Goal: Information Seeking & Learning: Understand process/instructions

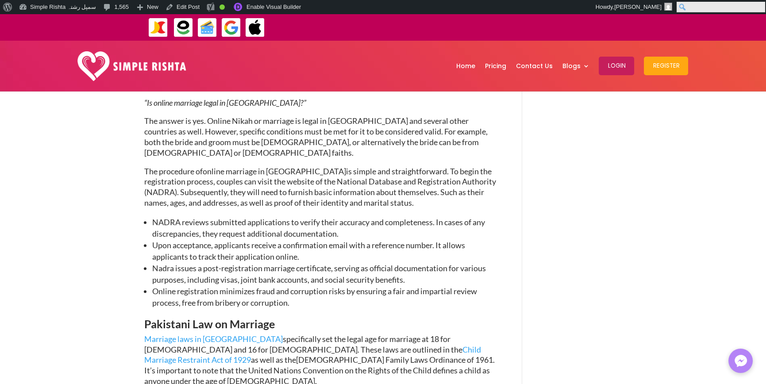
click at [757, 8] on input "Search" at bounding box center [720, 7] width 88 height 11
paste input "*****"
click at [691, 4] on input "*****" at bounding box center [720, 7] width 88 height 11
type input "******"
click input "******" at bounding box center [0, 0] width 0 height 0
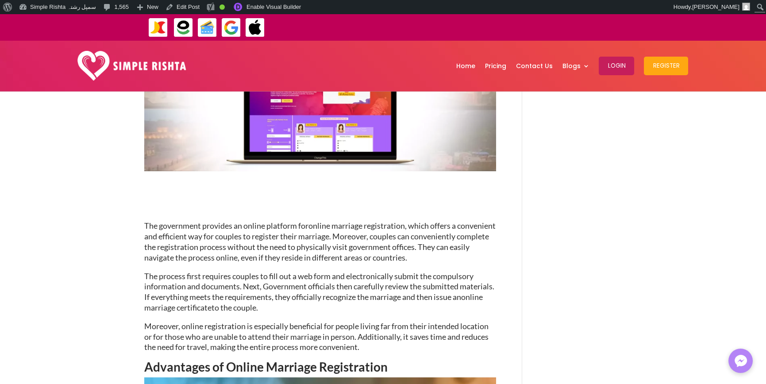
click at [461, 257] on span ", which offers a convenient and efficient way for couples to register their mar…" at bounding box center [319, 241] width 351 height 41
click at [258, 308] on span "to the couple." at bounding box center [234, 307] width 46 height 10
click at [324, 308] on p "The process first requires couples to fill out a web form and electronically su…" at bounding box center [320, 296] width 352 height 50
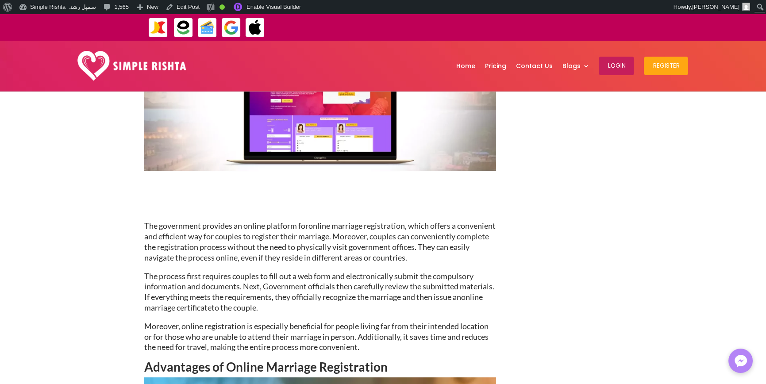
click at [326, 347] on span "Moreover, online registration is especially beneficial for people living far fr…" at bounding box center [316, 336] width 344 height 31
click at [366, 322] on span "Moreover, online registration is especially beneficial for people living far fr…" at bounding box center [316, 336] width 344 height 31
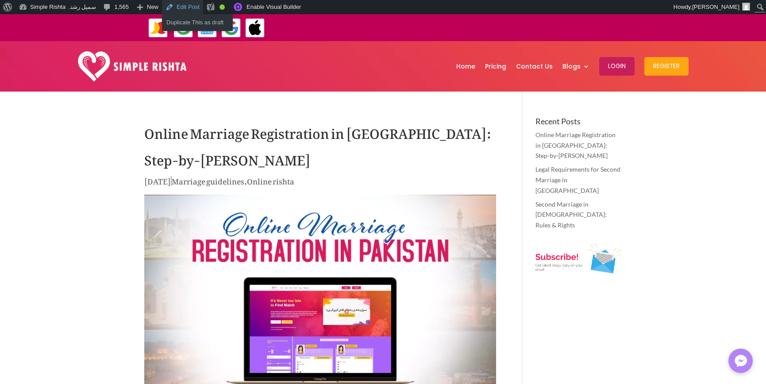
click at [181, 6] on link "Edit Post" at bounding box center [182, 7] width 41 height 14
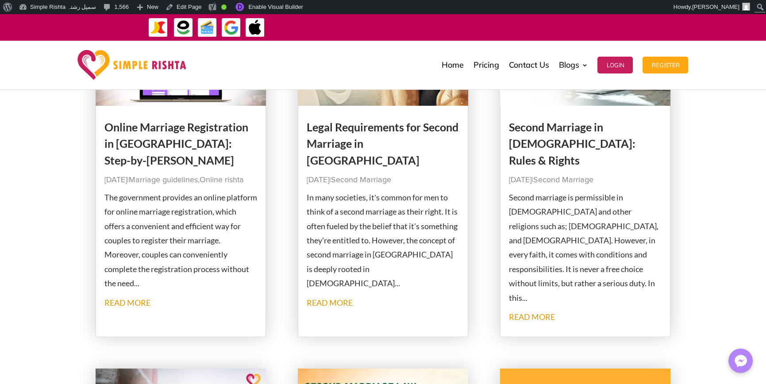
scroll to position [221, 0]
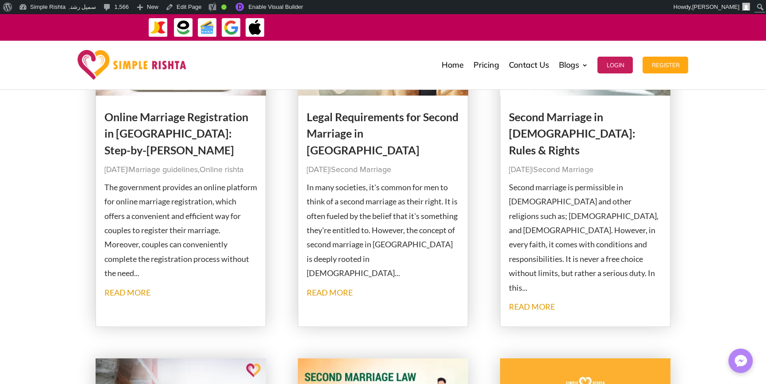
click at [387, 166] on link "Second Marriage" at bounding box center [361, 170] width 60 height 8
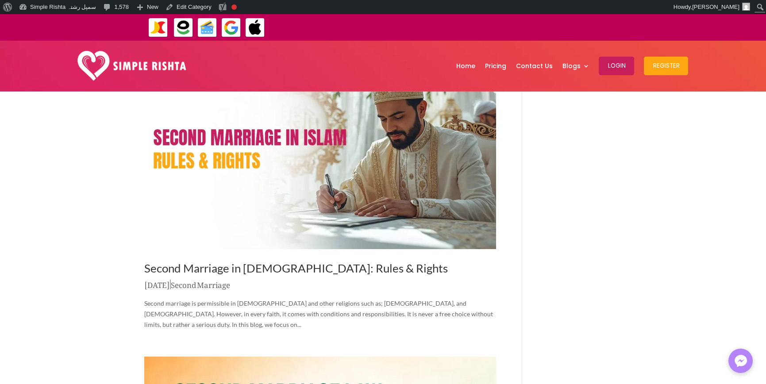
scroll to position [398, 0]
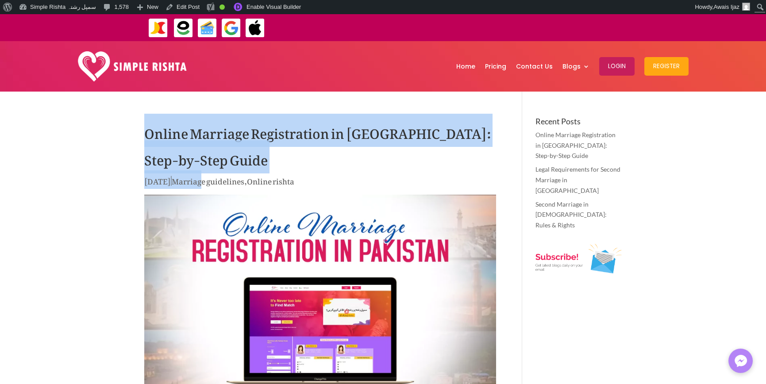
drag, startPoint x: 131, startPoint y: 131, endPoint x: 218, endPoint y: 177, distance: 99.1
click at [148, 131] on h1 "Online Marriage Registration in [GEOGRAPHIC_DATA]: Step-by-Step Guide" at bounding box center [320, 145] width 352 height 57
click at [177, 161] on h1 "Online Marriage Registration in [GEOGRAPHIC_DATA]: Step-by-Step Guide" at bounding box center [320, 145] width 352 height 57
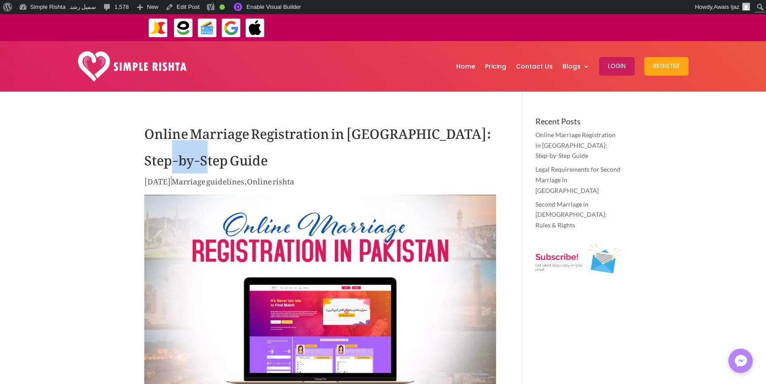
click at [177, 161] on h1 "Online Marriage Registration in [GEOGRAPHIC_DATA]: Step-by-Step Guide" at bounding box center [320, 145] width 352 height 57
click at [241, 159] on h1 "Online Marriage Registration in [GEOGRAPHIC_DATA]: Step-by-Step Guide" at bounding box center [320, 145] width 352 height 57
click at [182, 160] on h1 "Online Marriage Registration in [GEOGRAPHIC_DATA]: Step-by-Step Guide" at bounding box center [320, 145] width 352 height 57
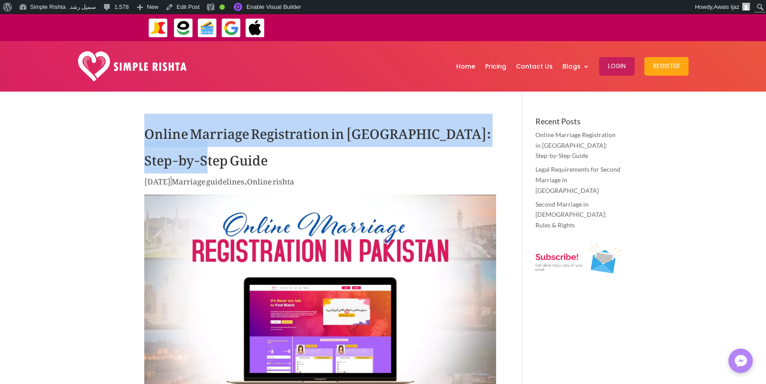
drag, startPoint x: 141, startPoint y: 152, endPoint x: 130, endPoint y: 137, distance: 18.4
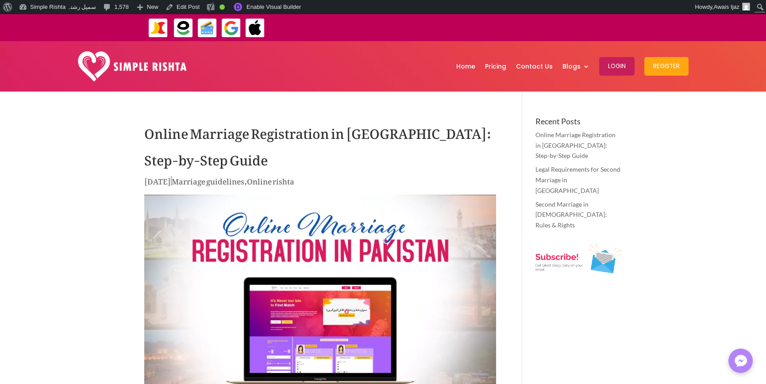
click at [177, 161] on h1 "Online Marriage Registration in [GEOGRAPHIC_DATA]: Step-by-Step Guide" at bounding box center [320, 145] width 352 height 57
click at [221, 162] on h1 "Online Marriage Registration in [GEOGRAPHIC_DATA]: Step-by-Step Guide" at bounding box center [320, 145] width 352 height 57
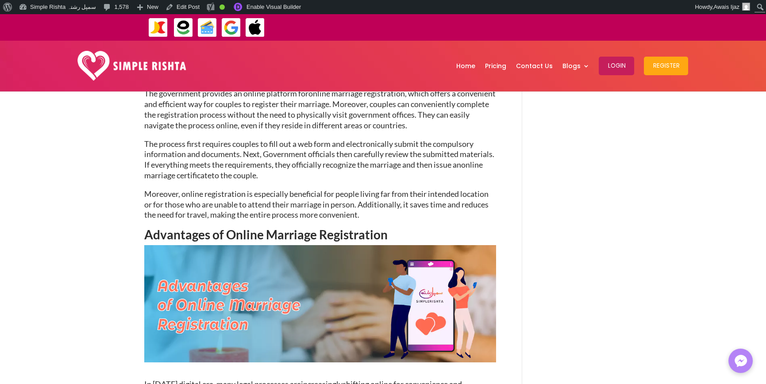
scroll to position [354, 0]
click at [348, 233] on span "Advantages of Online Marriage Registration" at bounding box center [265, 233] width 243 height 15
click at [460, 235] on h2 "Advantages of Online Marriage Registration" at bounding box center [320, 236] width 352 height 17
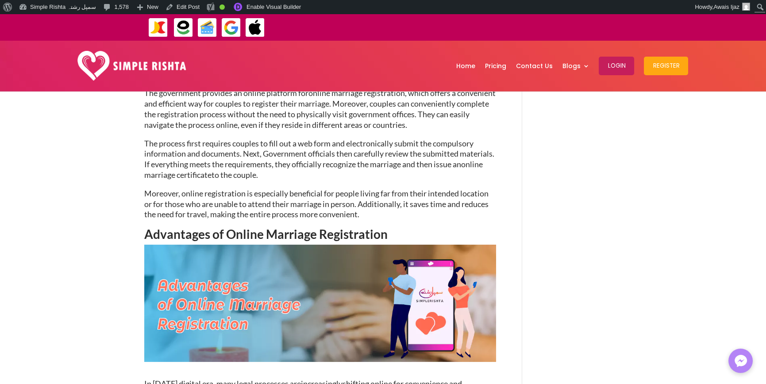
drag, startPoint x: 99, startPoint y: 256, endPoint x: 101, endPoint y: 249, distance: 7.8
